Goal: Task Accomplishment & Management: Manage account settings

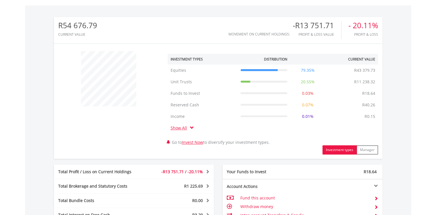
scroll to position [360, 0]
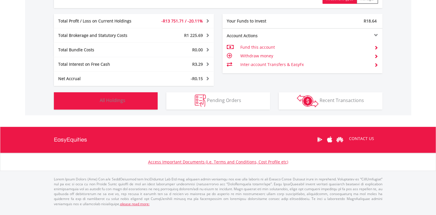
click at [131, 92] on button "Holdings All Holdings" at bounding box center [106, 100] width 104 height 17
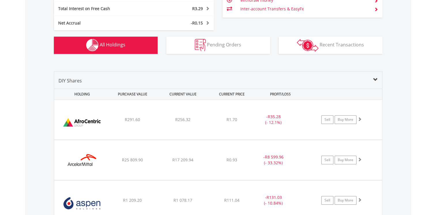
scroll to position [413, 0]
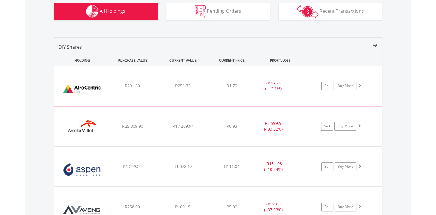
click at [241, 106] on div "﻿ ArcelorMittal SA Limited R25 809.90 R17 209.94 R0.93 - R8 599.96 (- 33.32%) S…" at bounding box center [218, 86] width 328 height 40
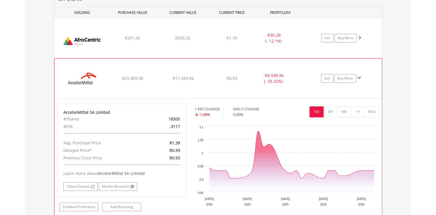
scroll to position [471, 0]
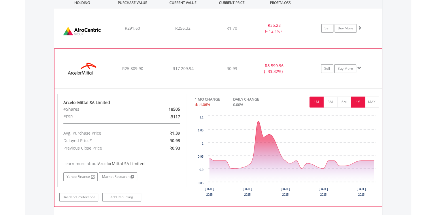
click at [360, 107] on button "1Y" at bounding box center [358, 102] width 14 height 11
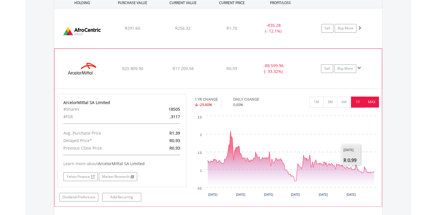
click at [375, 107] on button "MAX" at bounding box center [372, 102] width 14 height 11
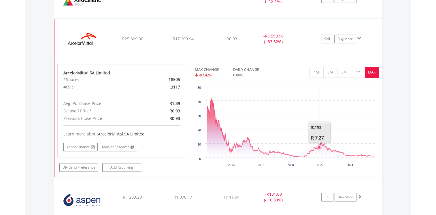
scroll to position [499, 0]
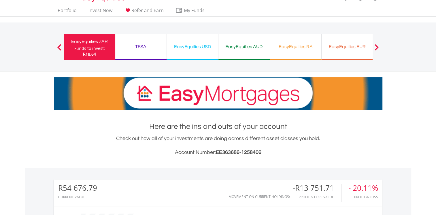
scroll to position [0, 0]
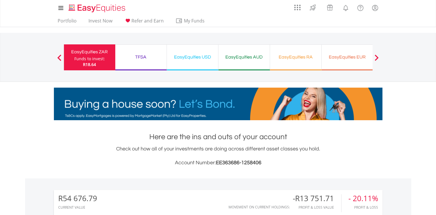
click at [143, 56] on div "TFSA" at bounding box center [141, 57] width 44 height 8
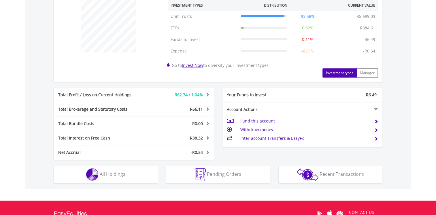
scroll to position [259, 0]
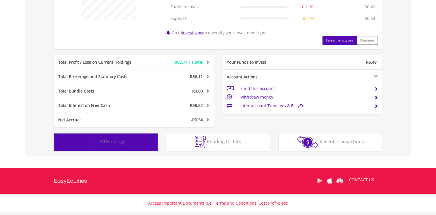
click at [113, 145] on span "All Holdings" at bounding box center [113, 141] width 26 height 6
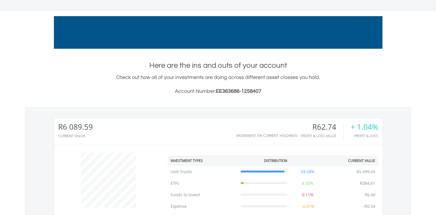
scroll to position [0, 0]
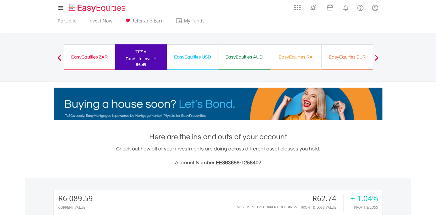
drag, startPoint x: 195, startPoint y: 59, endPoint x: 222, endPoint y: 59, distance: 27.1
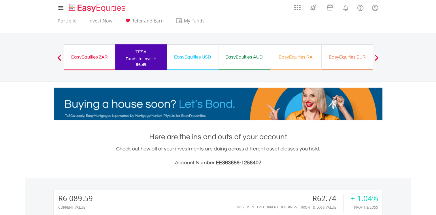
click at [195, 59] on div "EasyEquities USD" at bounding box center [192, 57] width 44 height 8
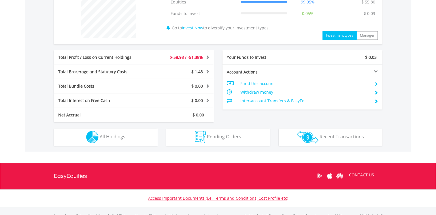
scroll to position [311, 0]
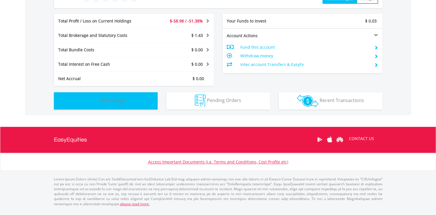
click at [125, 97] on span "All Holdings" at bounding box center [113, 100] width 26 height 6
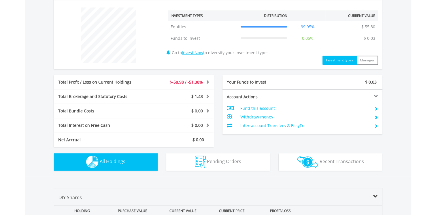
scroll to position [0, 0]
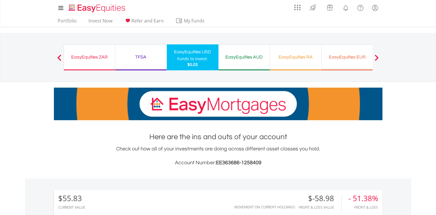
click at [376, 56] on span at bounding box center [377, 57] width 4 height 6
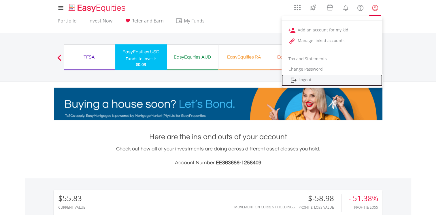
click at [309, 84] on link "Logout" at bounding box center [332, 80] width 101 height 12
